Goal: Task Accomplishment & Management: Manage account settings

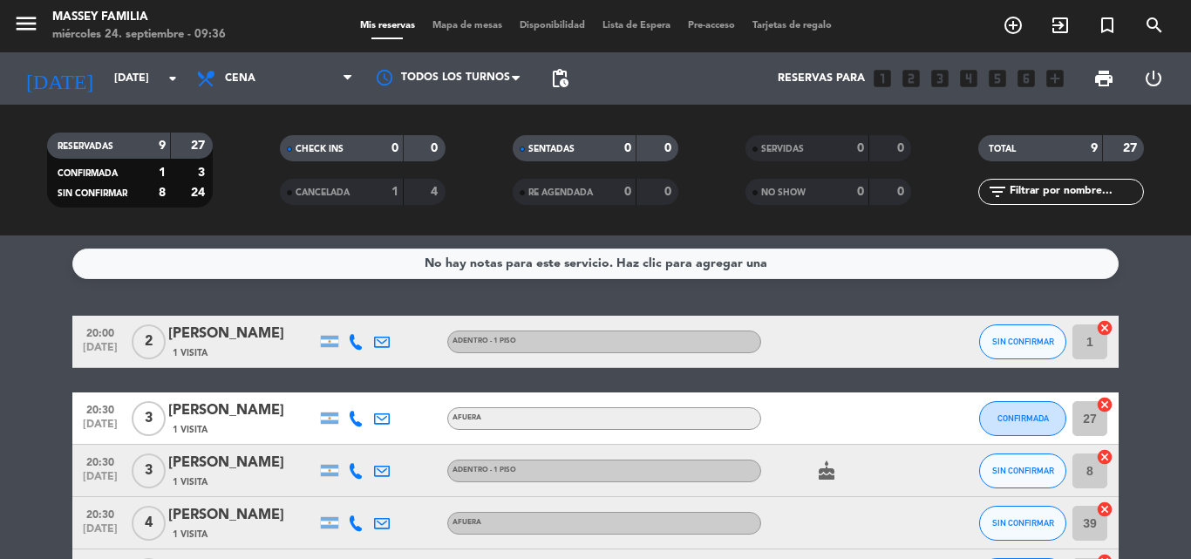
click at [1158, 395] on bookings-row "20:00 [DATE] 2 [PERSON_NAME] de Haz 1 Visita Adentro - 1 Piso SIN CONFIRMAR 1 c…" at bounding box center [595, 563] width 1191 height 495
click at [235, 72] on span "Cena" at bounding box center [240, 78] width 31 height 12
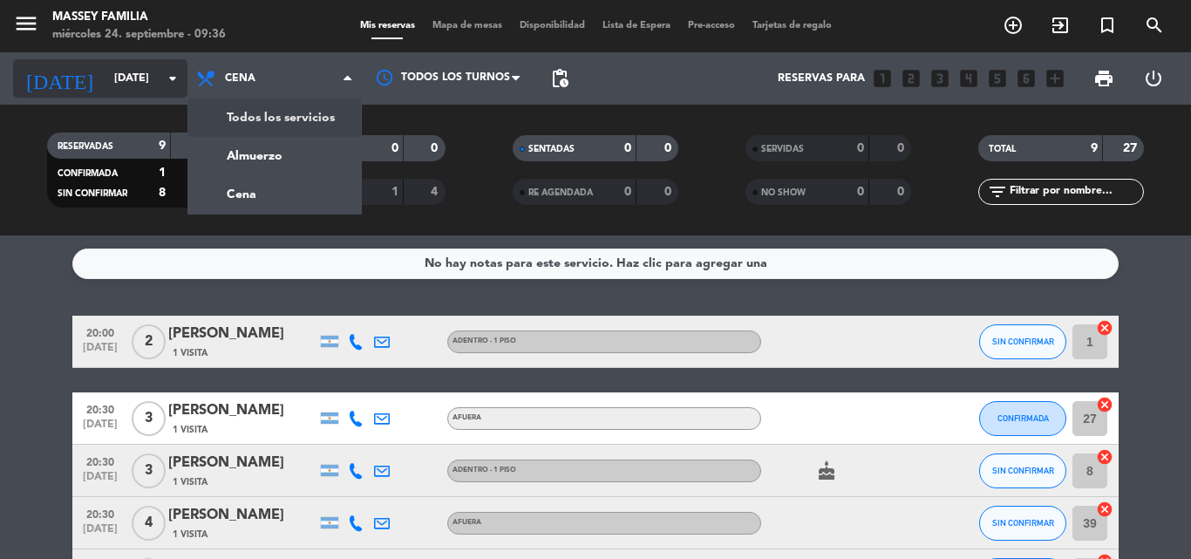
click at [105, 75] on input "[DATE]" at bounding box center [178, 79] width 147 height 30
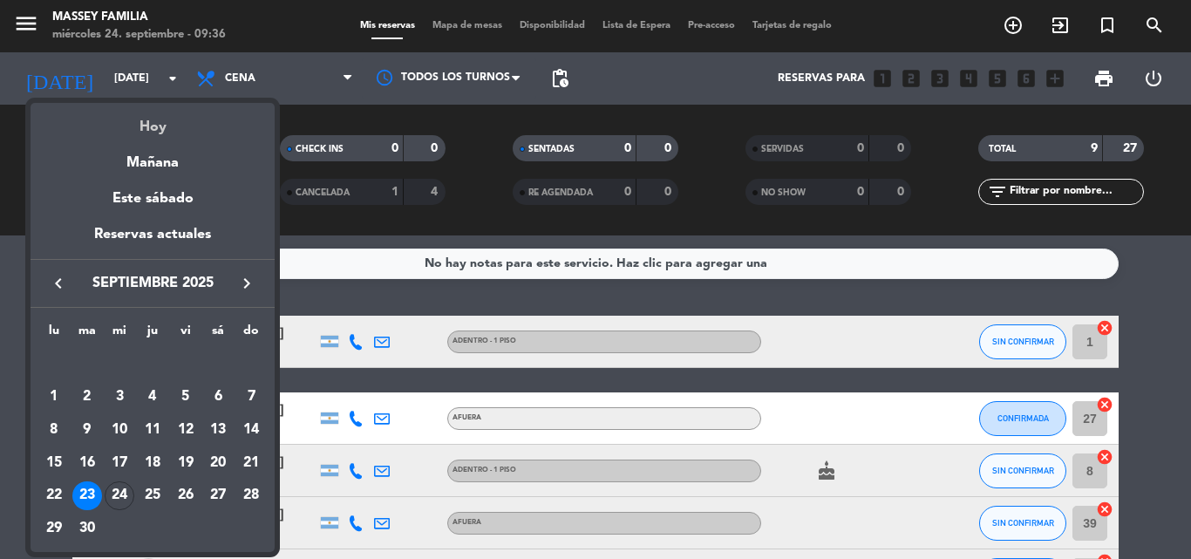
click at [153, 127] on div "Hoy" at bounding box center [153, 121] width 244 height 36
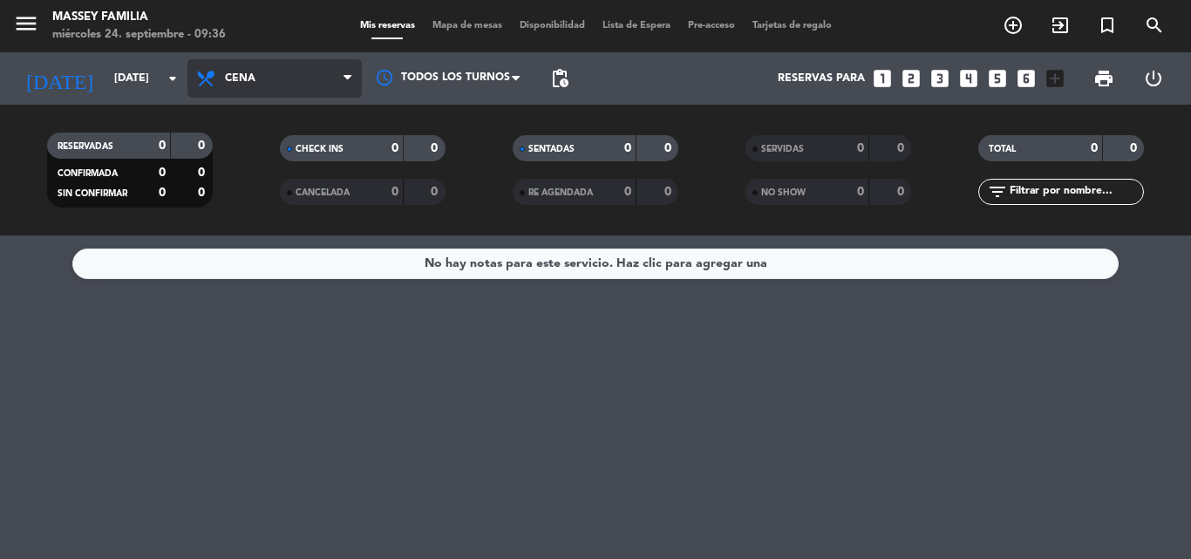
click at [301, 71] on span "Cena" at bounding box center [274, 78] width 174 height 38
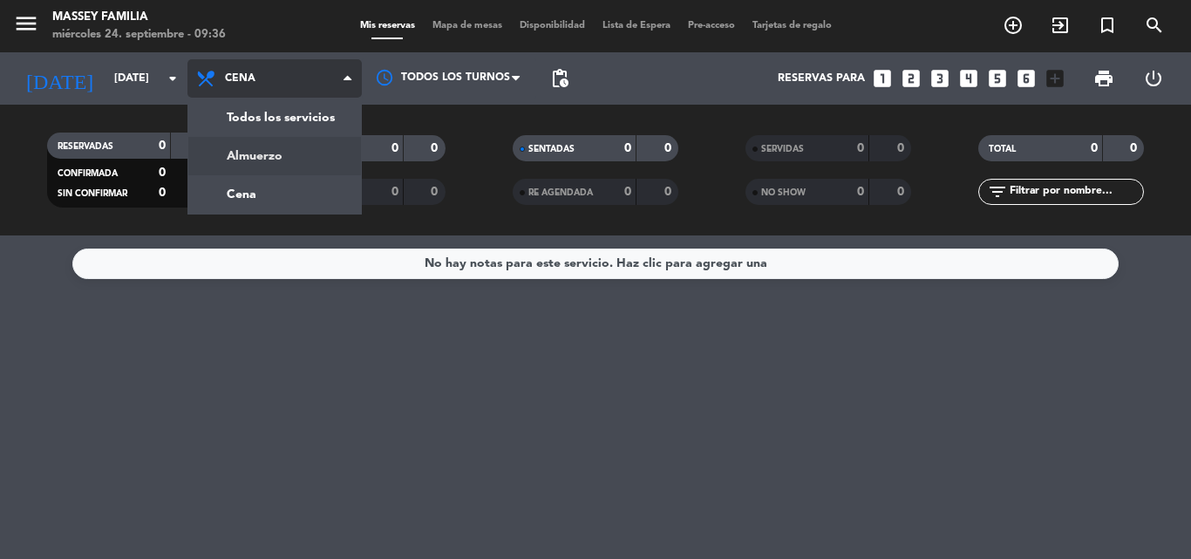
click at [287, 149] on div "menu [PERSON_NAME] FAMILIA [DATE] 24. septiembre - 09:36 Mis reservas Mapa de m…" at bounding box center [595, 117] width 1191 height 235
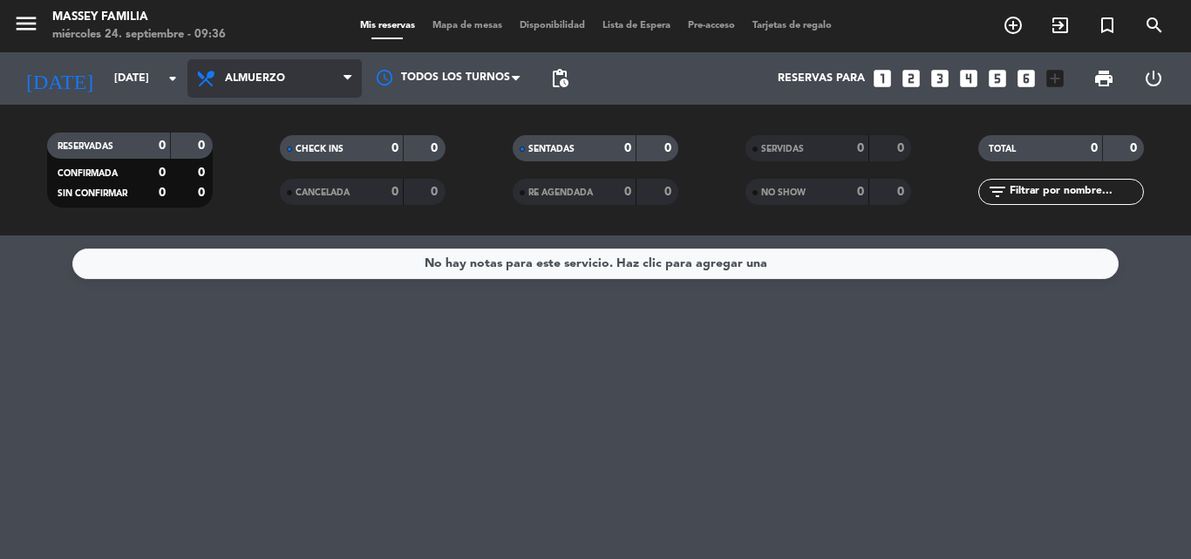
click at [294, 87] on span "Almuerzo" at bounding box center [274, 78] width 174 height 38
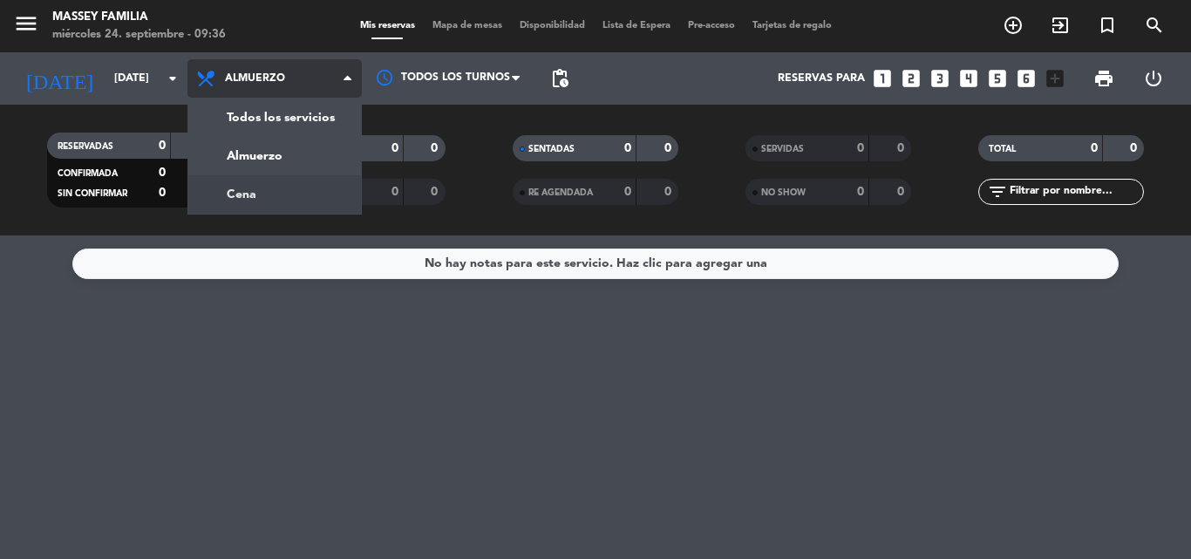
click at [278, 194] on div "menu [PERSON_NAME] FAMILIA [DATE] 24. septiembre - 09:36 Mis reservas Mapa de m…" at bounding box center [595, 117] width 1191 height 235
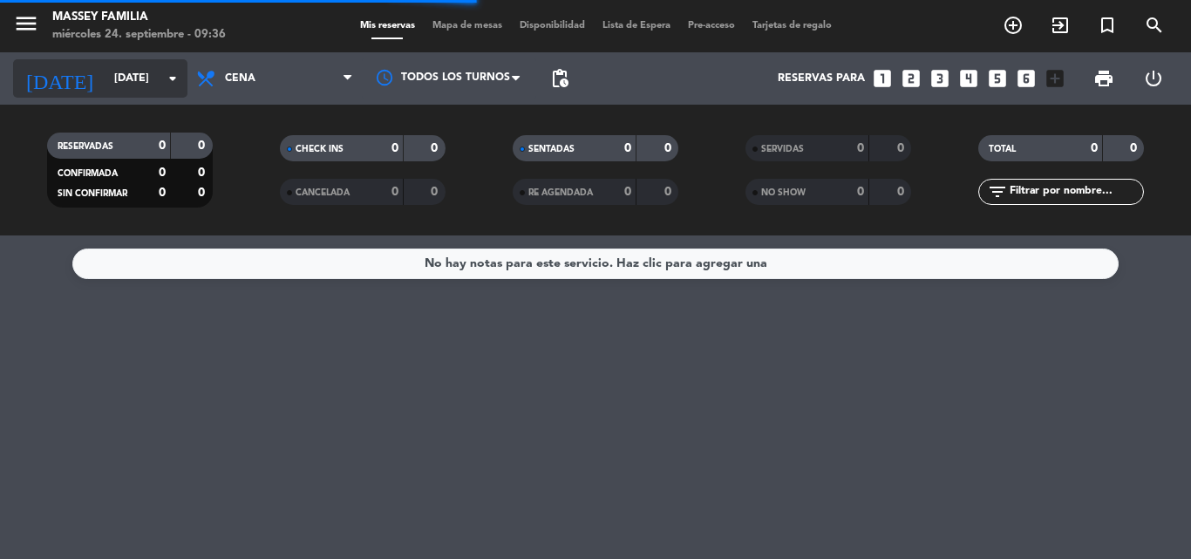
click at [163, 68] on icon "arrow_drop_down" at bounding box center [172, 78] width 21 height 21
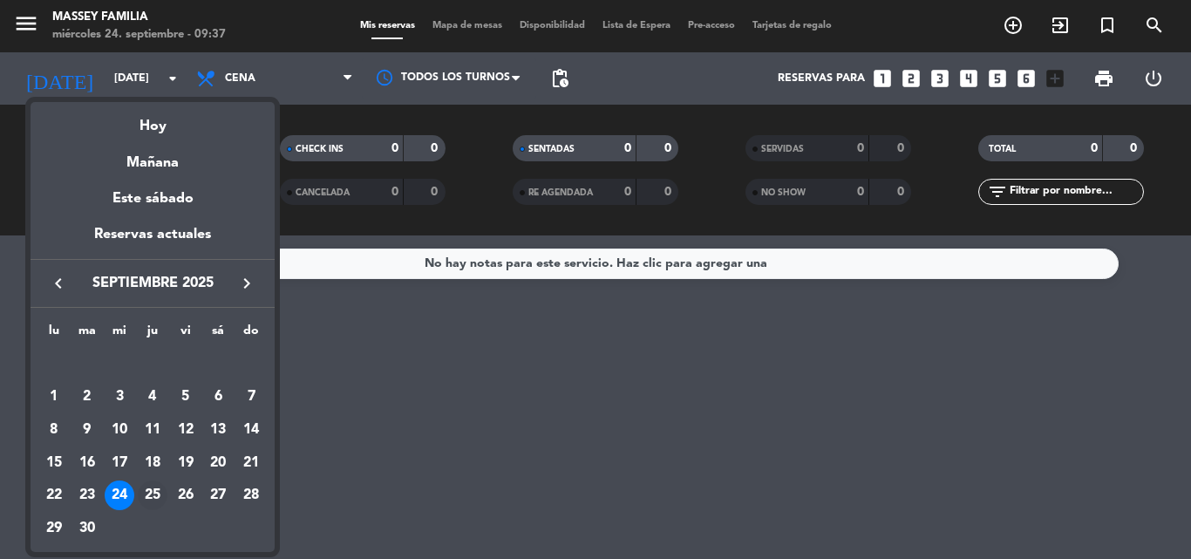
click at [156, 490] on div "25" at bounding box center [153, 495] width 30 height 30
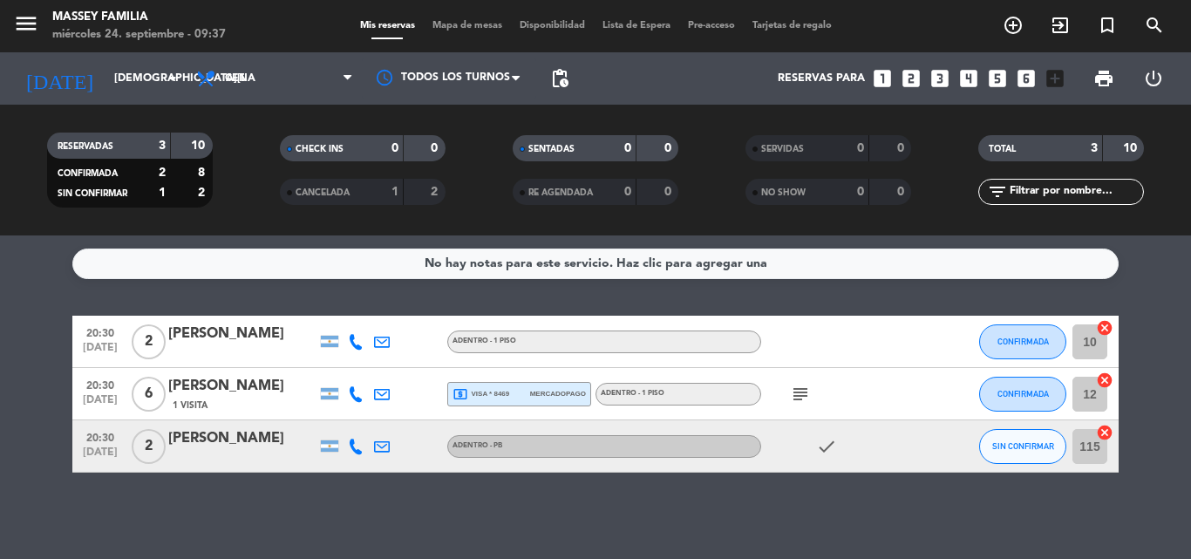
click at [807, 391] on icon "subject" at bounding box center [800, 394] width 21 height 21
click at [781, 305] on div "No hay notas para este servicio. Haz clic para agregar una 20:30 [DATE] 2 [PERS…" at bounding box center [595, 396] width 1191 height 323
click at [146, 89] on input "[DEMOGRAPHIC_DATA][DATE]" at bounding box center [178, 79] width 147 height 30
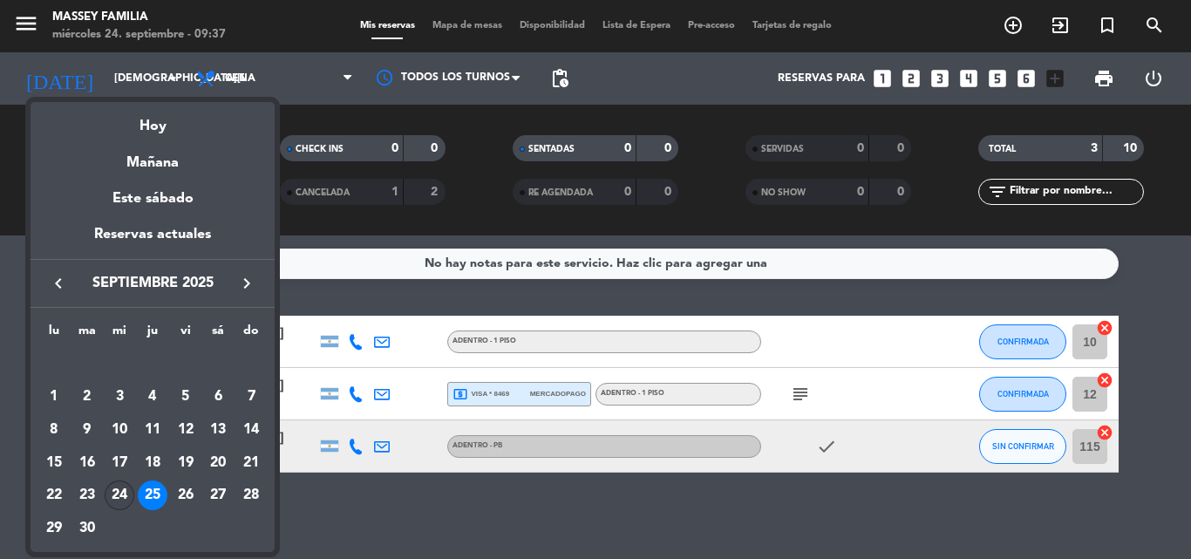
click at [128, 495] on div "24" at bounding box center [120, 495] width 30 height 30
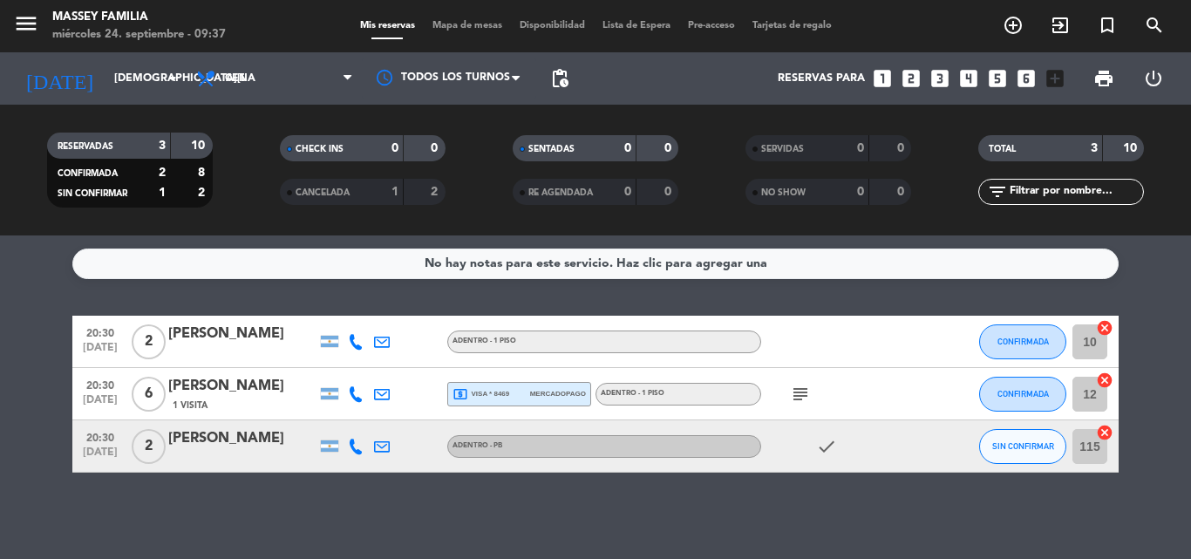
type input "[DATE]"
